Goal: Task Accomplishment & Management: Use online tool/utility

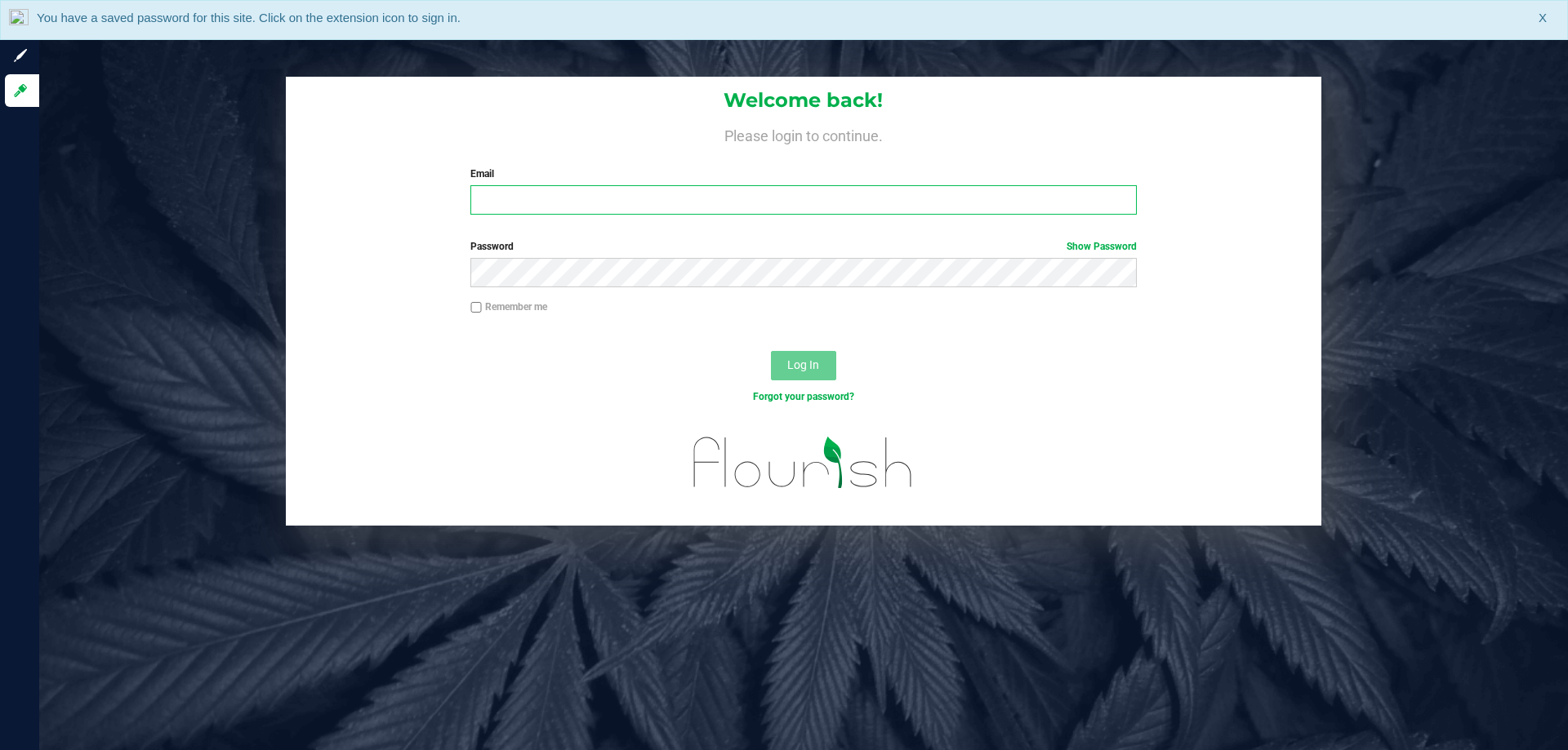
click at [652, 195] on input "Email" at bounding box center [803, 199] width 665 height 29
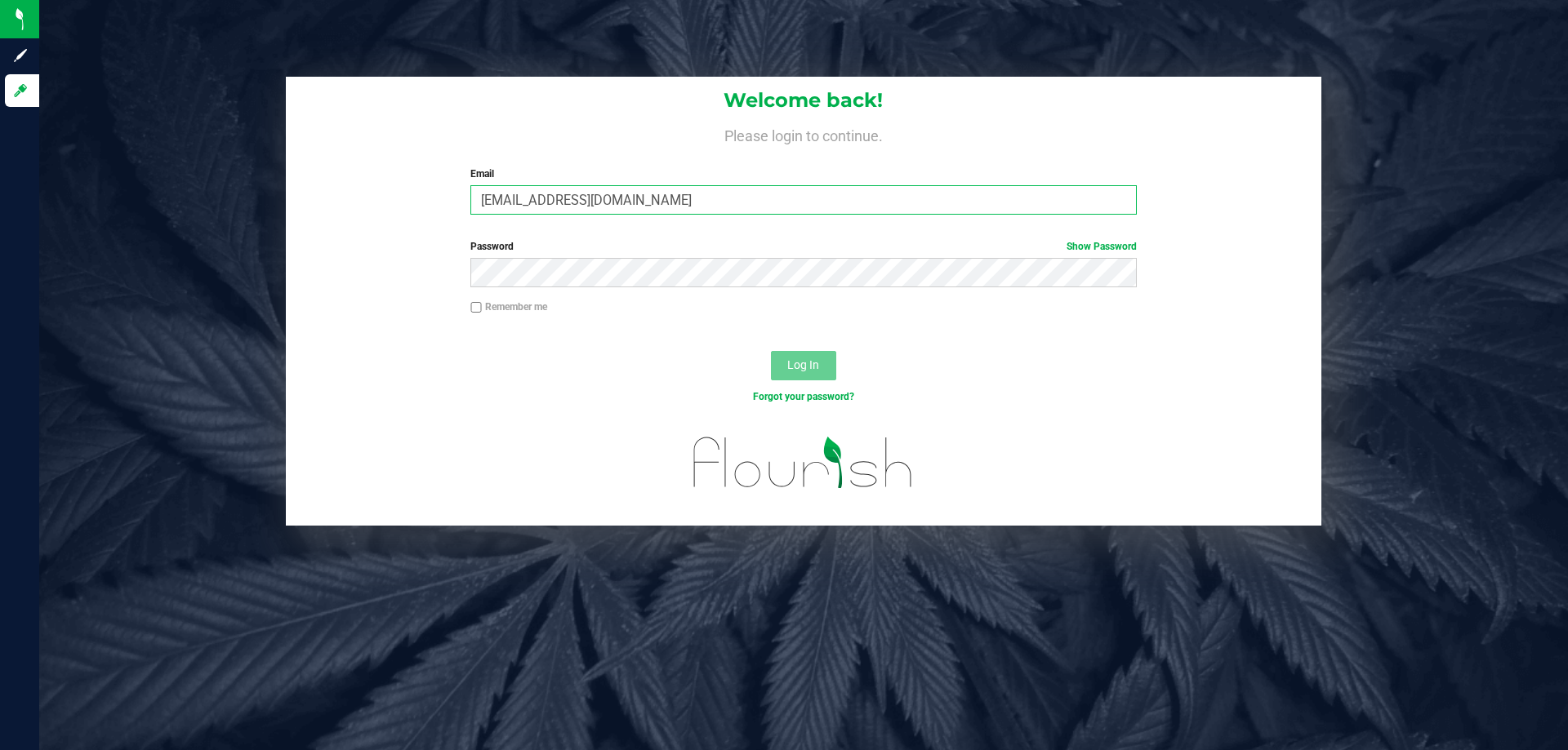
type input "[EMAIL_ADDRESS][DOMAIN_NAME]"
click at [771, 351] on button "Log In" at bounding box center [803, 365] width 65 height 29
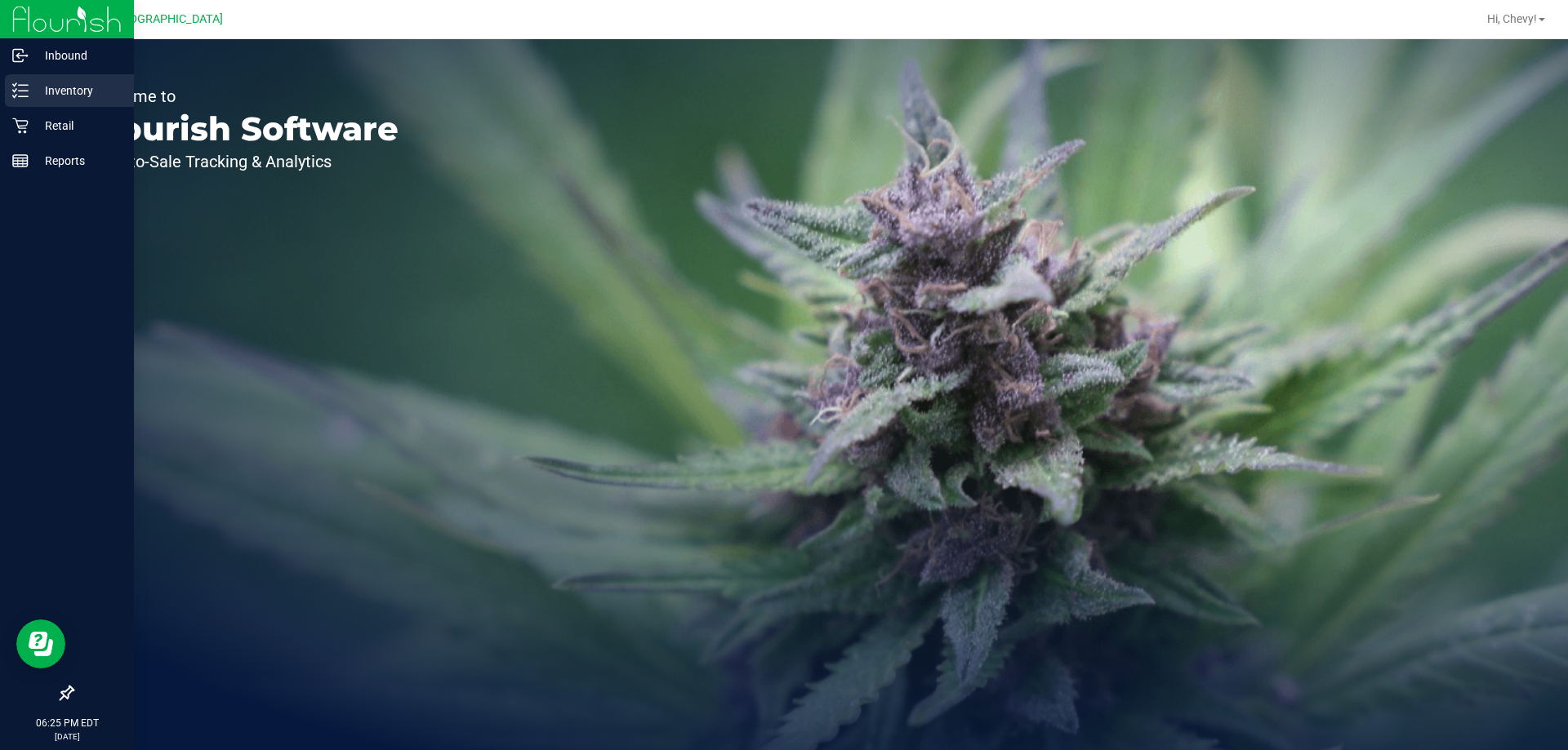
click at [21, 96] on icon at bounding box center [20, 90] width 16 height 16
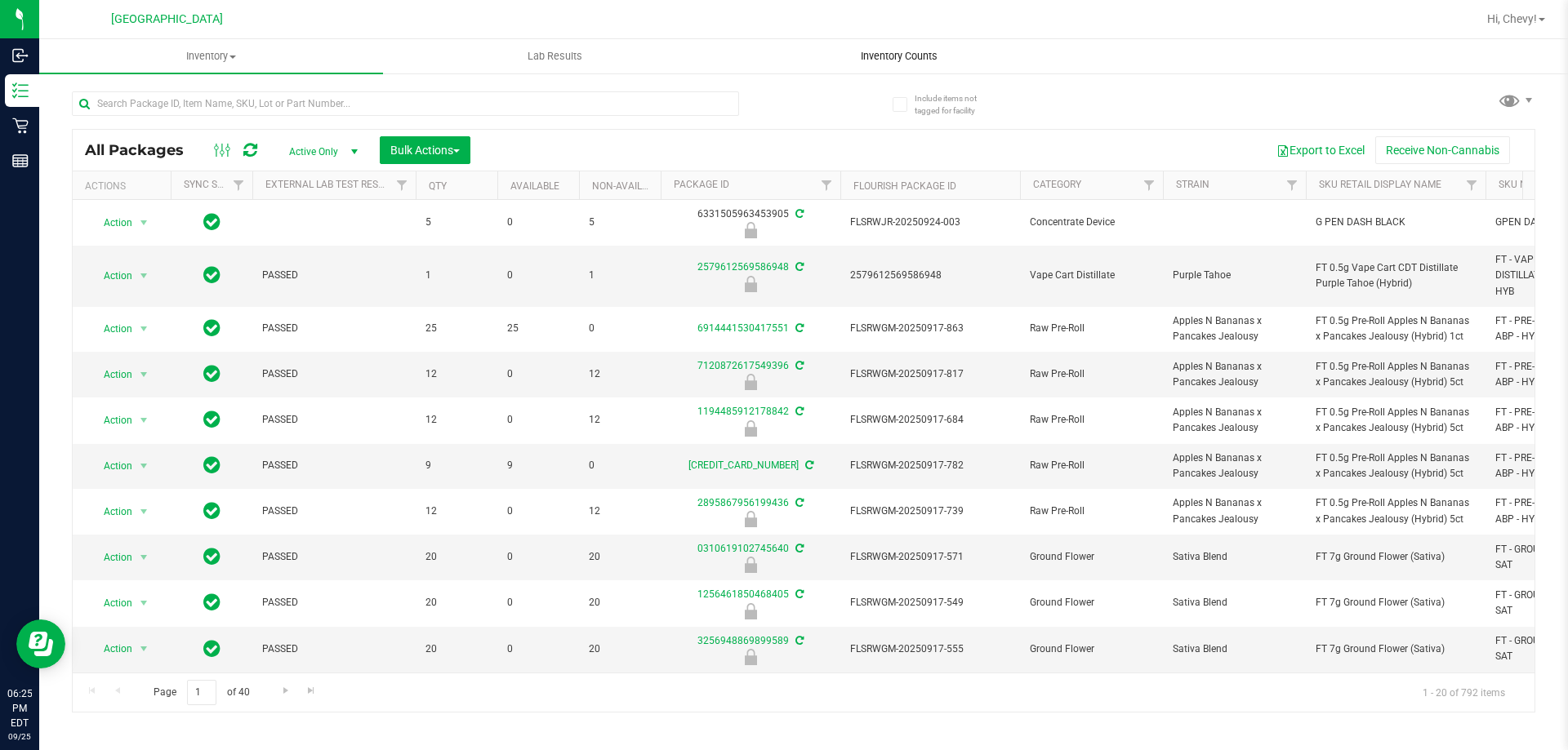
click at [883, 57] on span "Inventory Counts" at bounding box center [899, 56] width 121 height 15
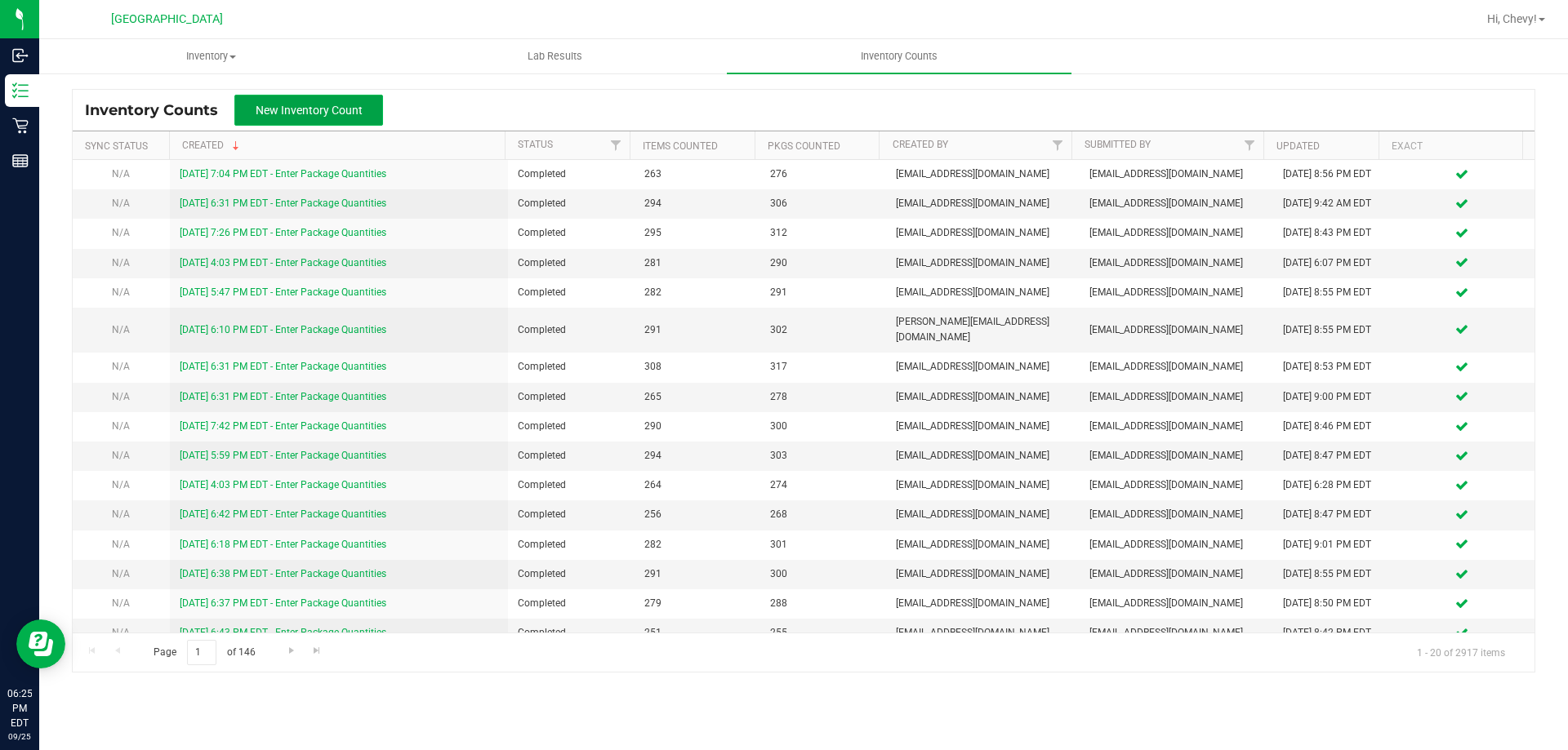
click at [368, 108] on button "New Inventory Count" at bounding box center [309, 110] width 149 height 31
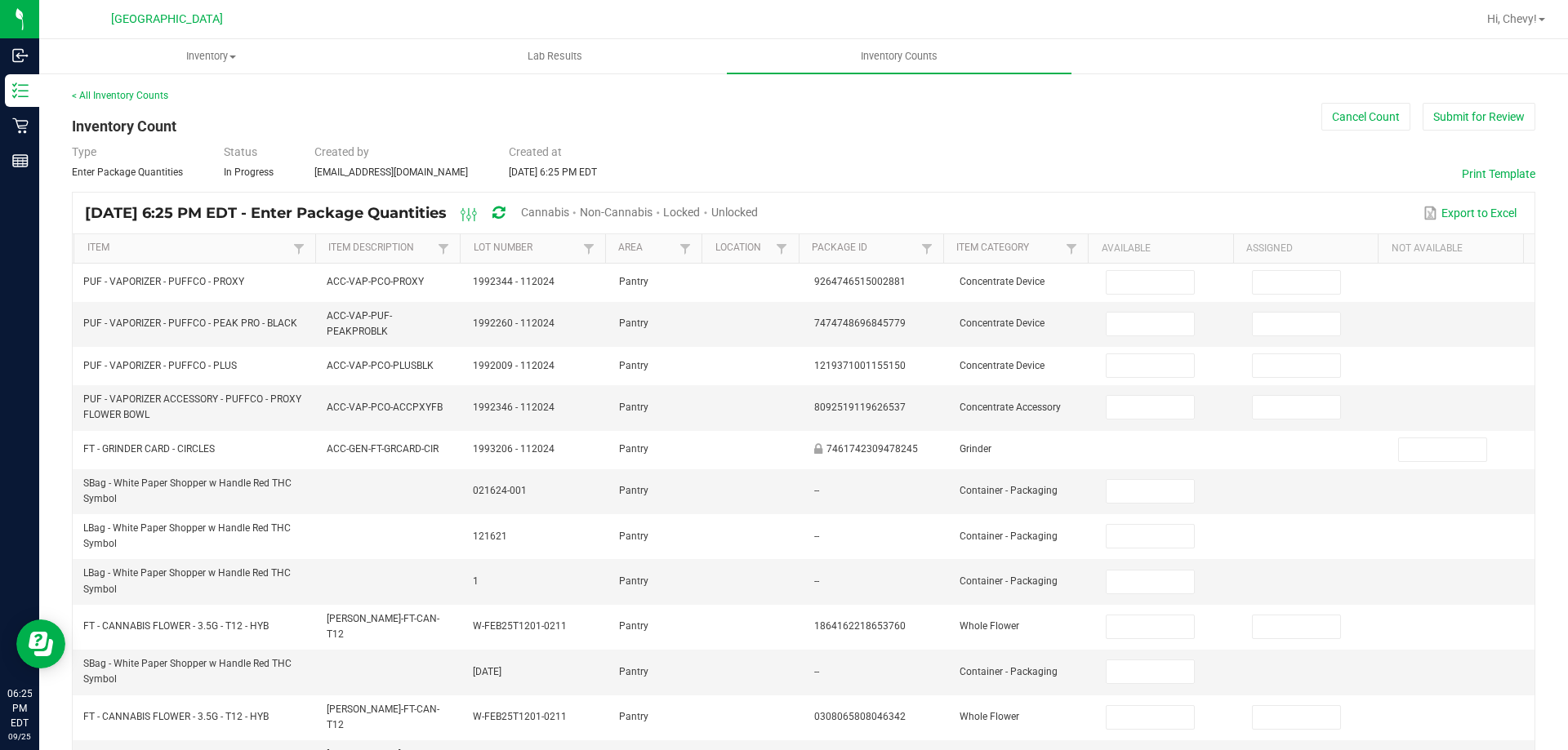
click at [569, 211] on span "Cannabis" at bounding box center [545, 212] width 48 height 13
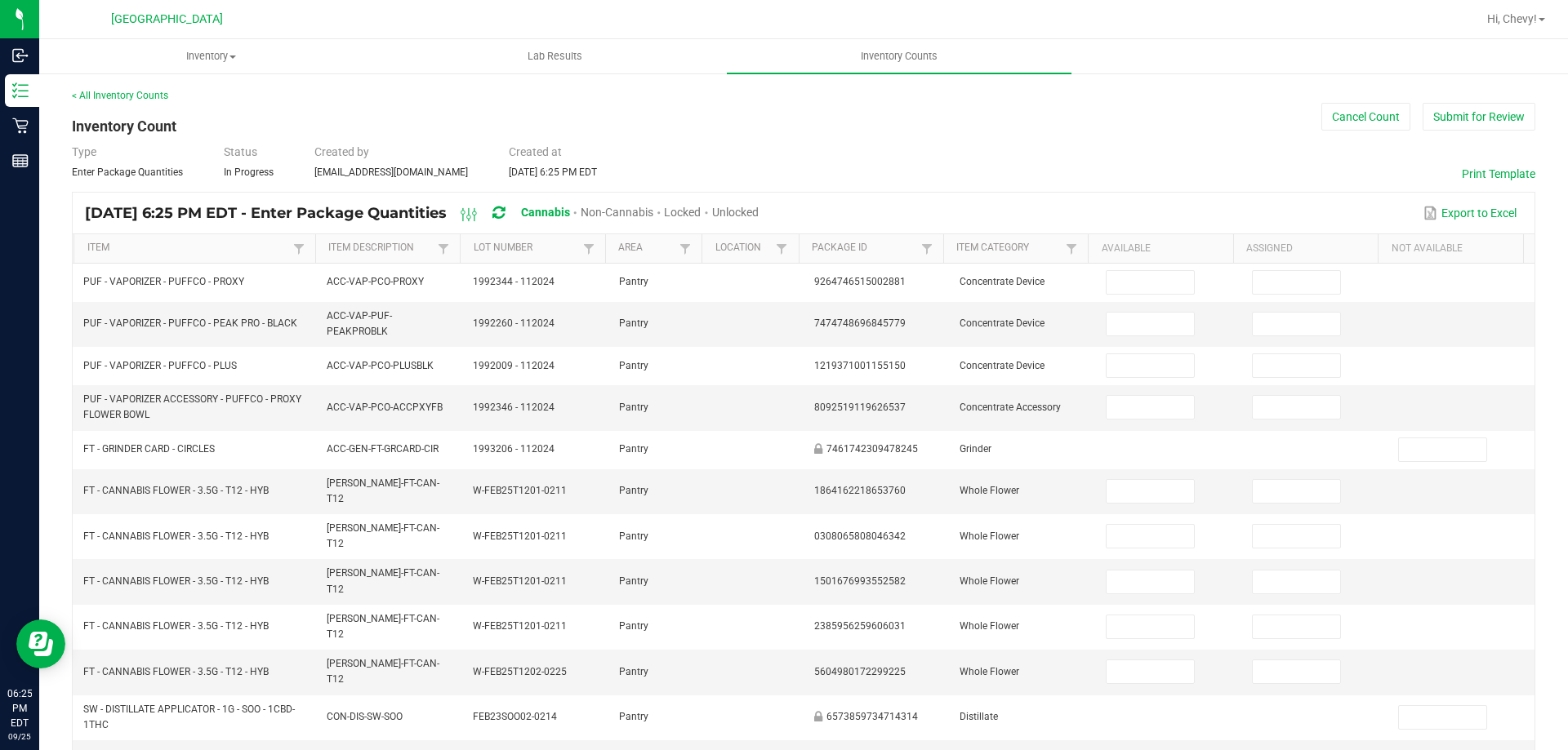
click at [758, 213] on span "Unlocked" at bounding box center [735, 212] width 47 height 13
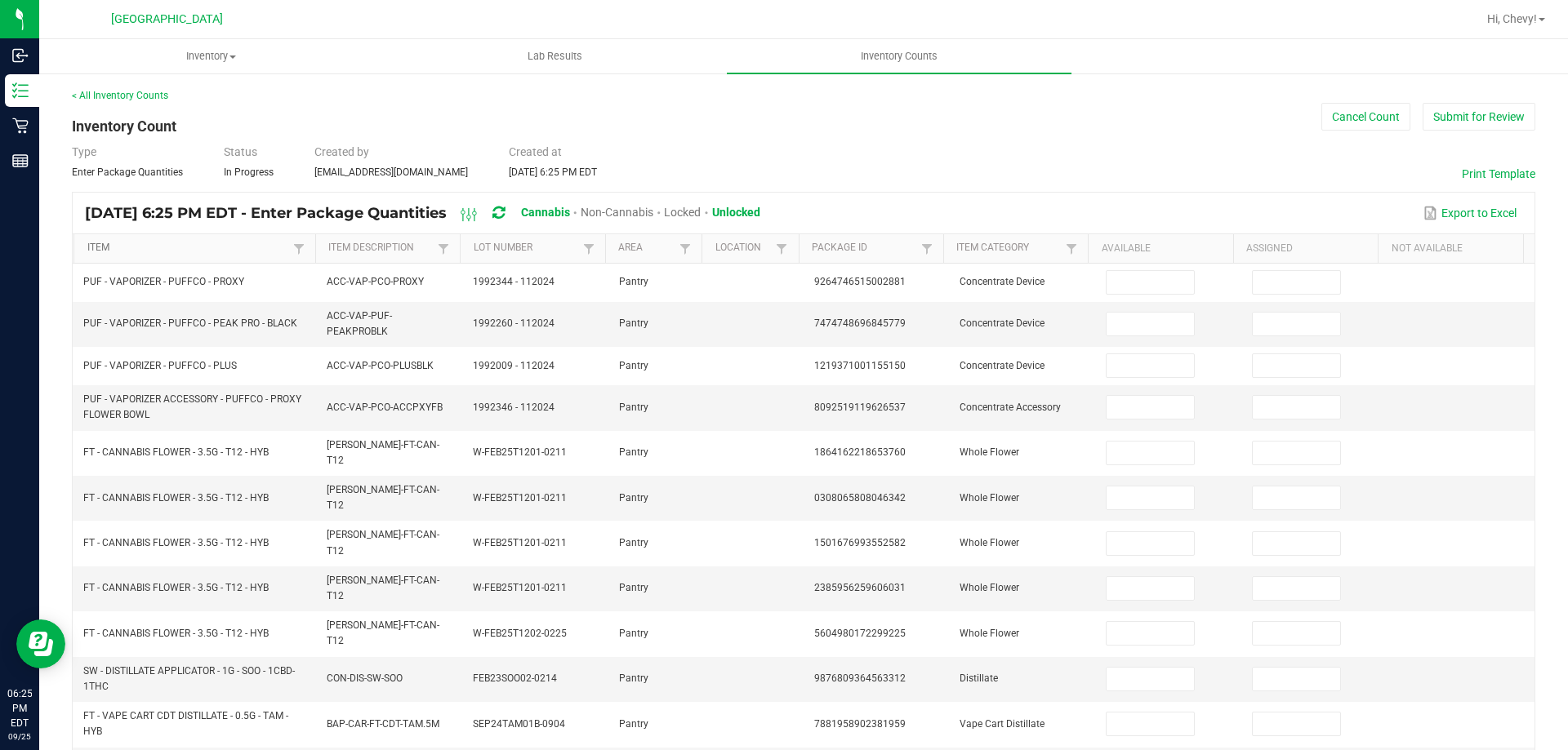
click at [247, 242] on link "Item" at bounding box center [188, 248] width 202 height 13
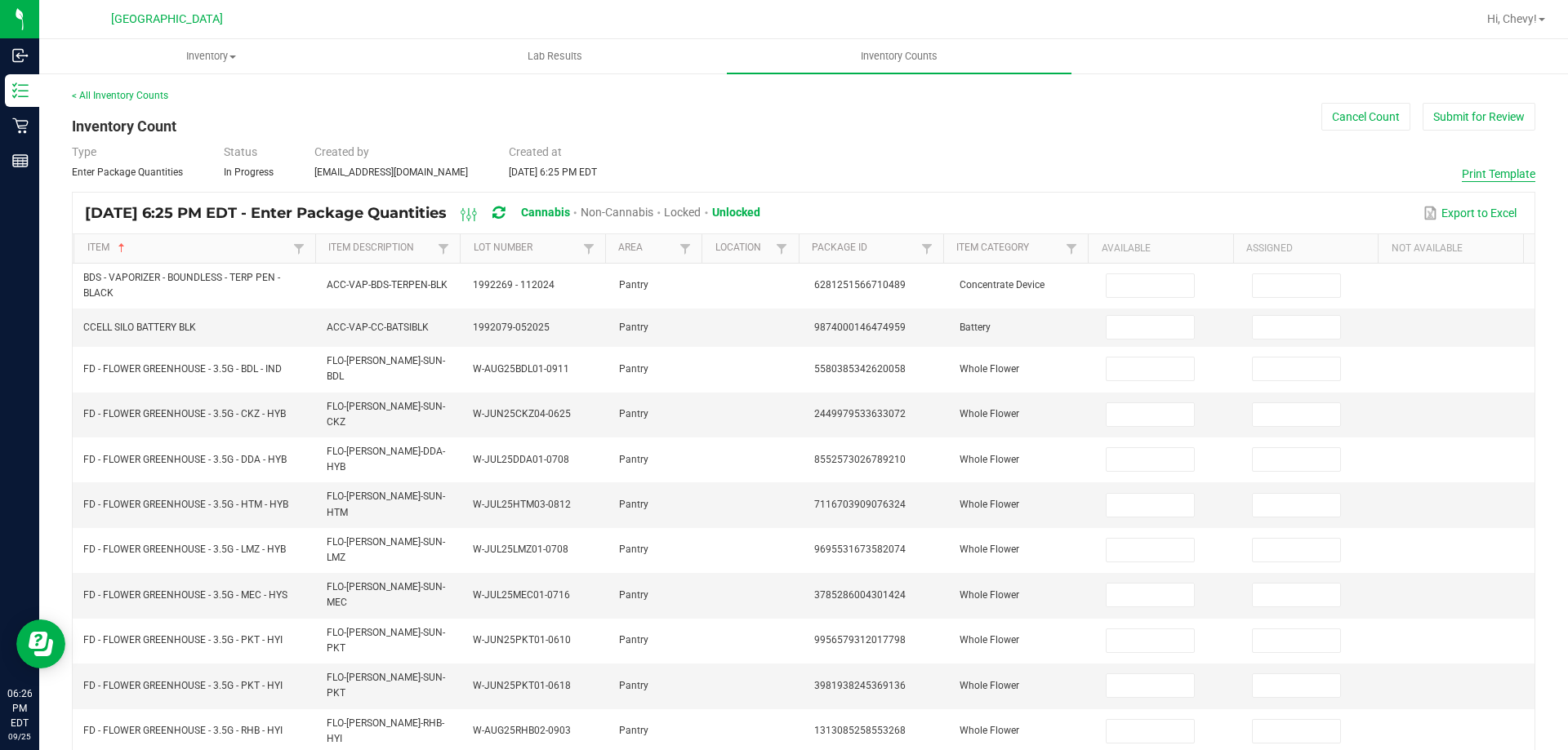
click at [1496, 174] on button "Print Template" at bounding box center [1498, 173] width 73 height 16
